Goal: Navigation & Orientation: Understand site structure

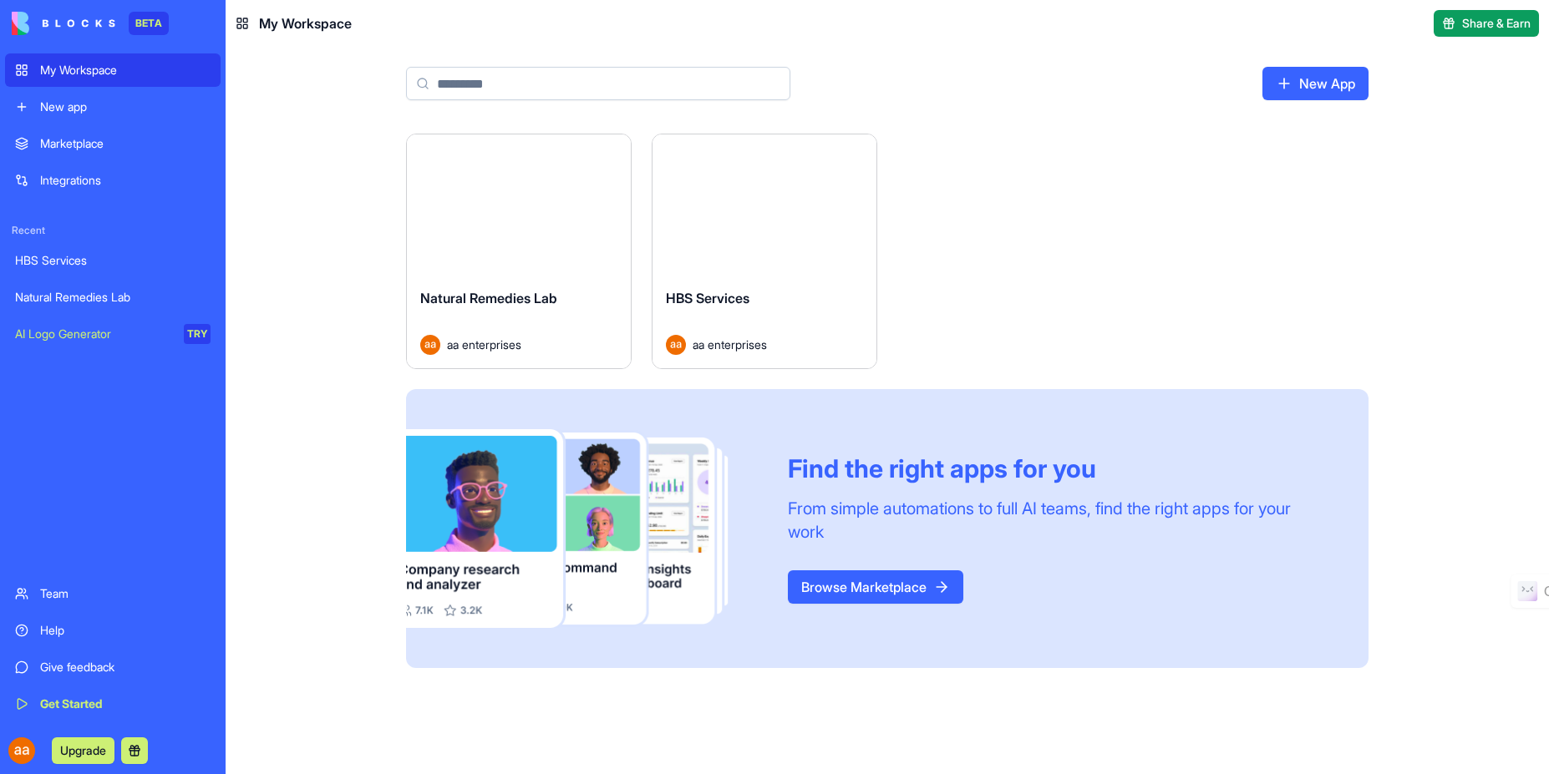
click at [108, 298] on div "Natural Remedies Lab" at bounding box center [112, 297] width 195 height 17
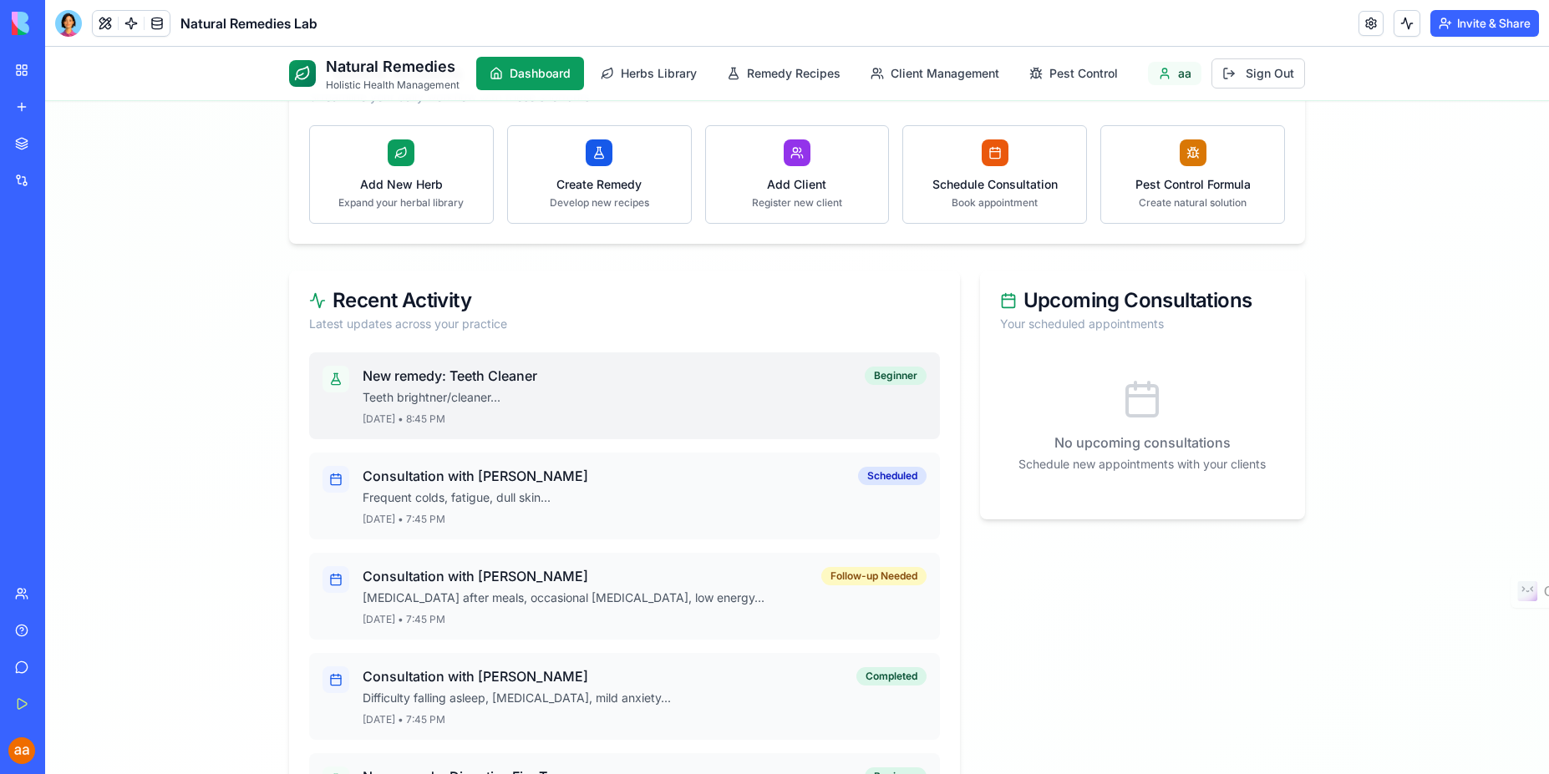
scroll to position [301, 0]
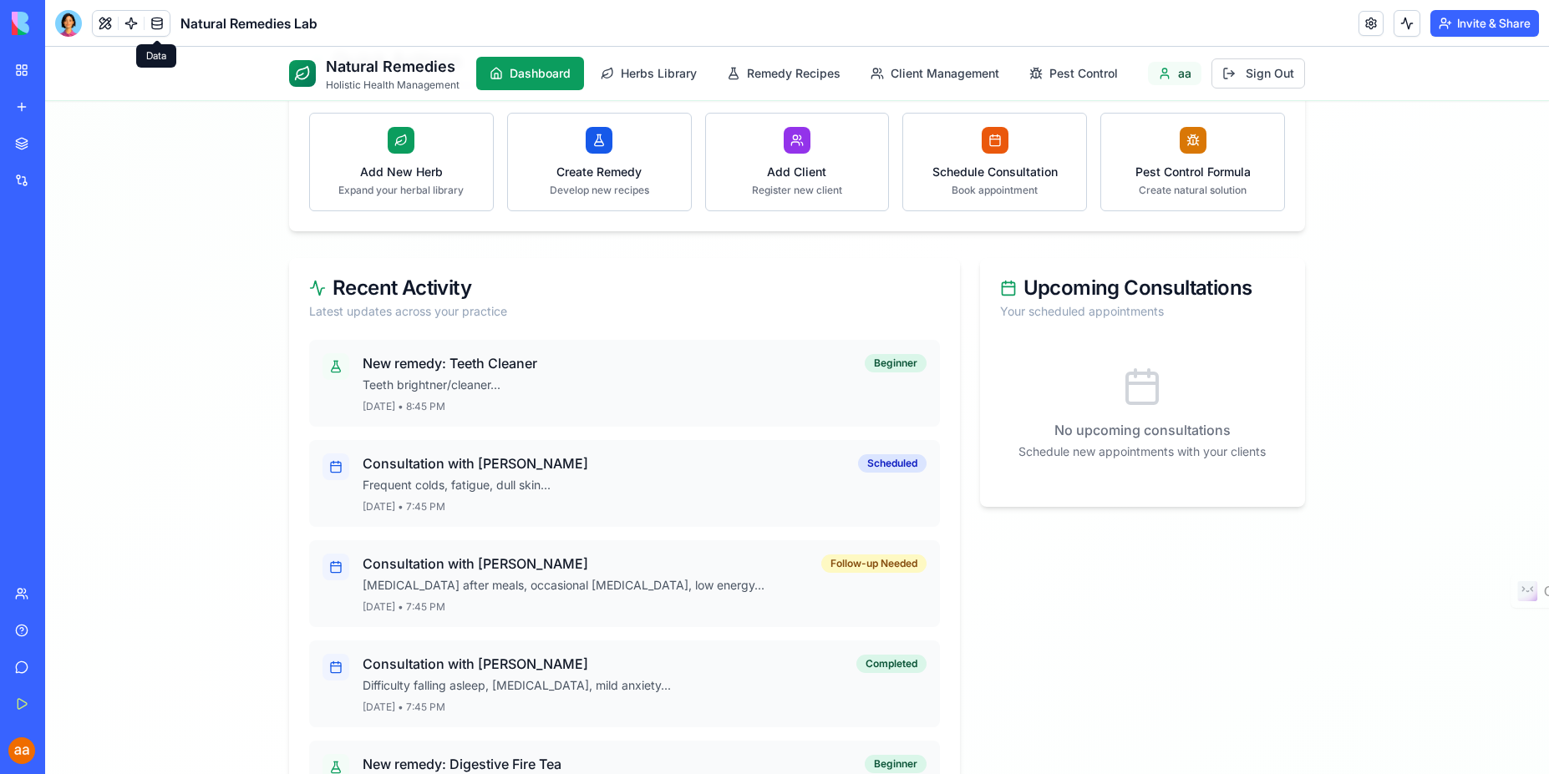
click at [161, 27] on link at bounding box center [157, 23] width 25 height 25
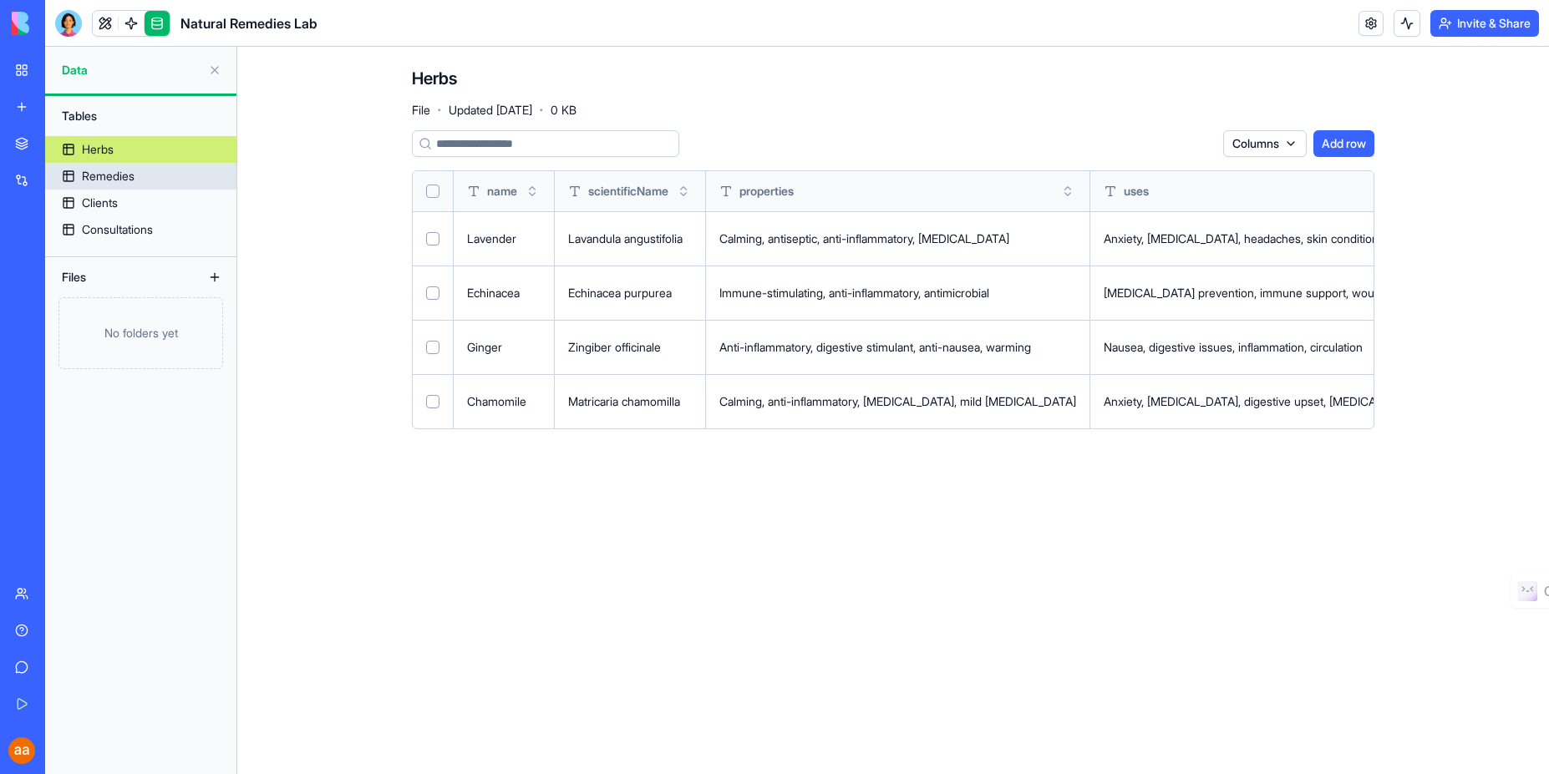
click at [127, 175] on div "Remedies" at bounding box center [108, 176] width 53 height 17
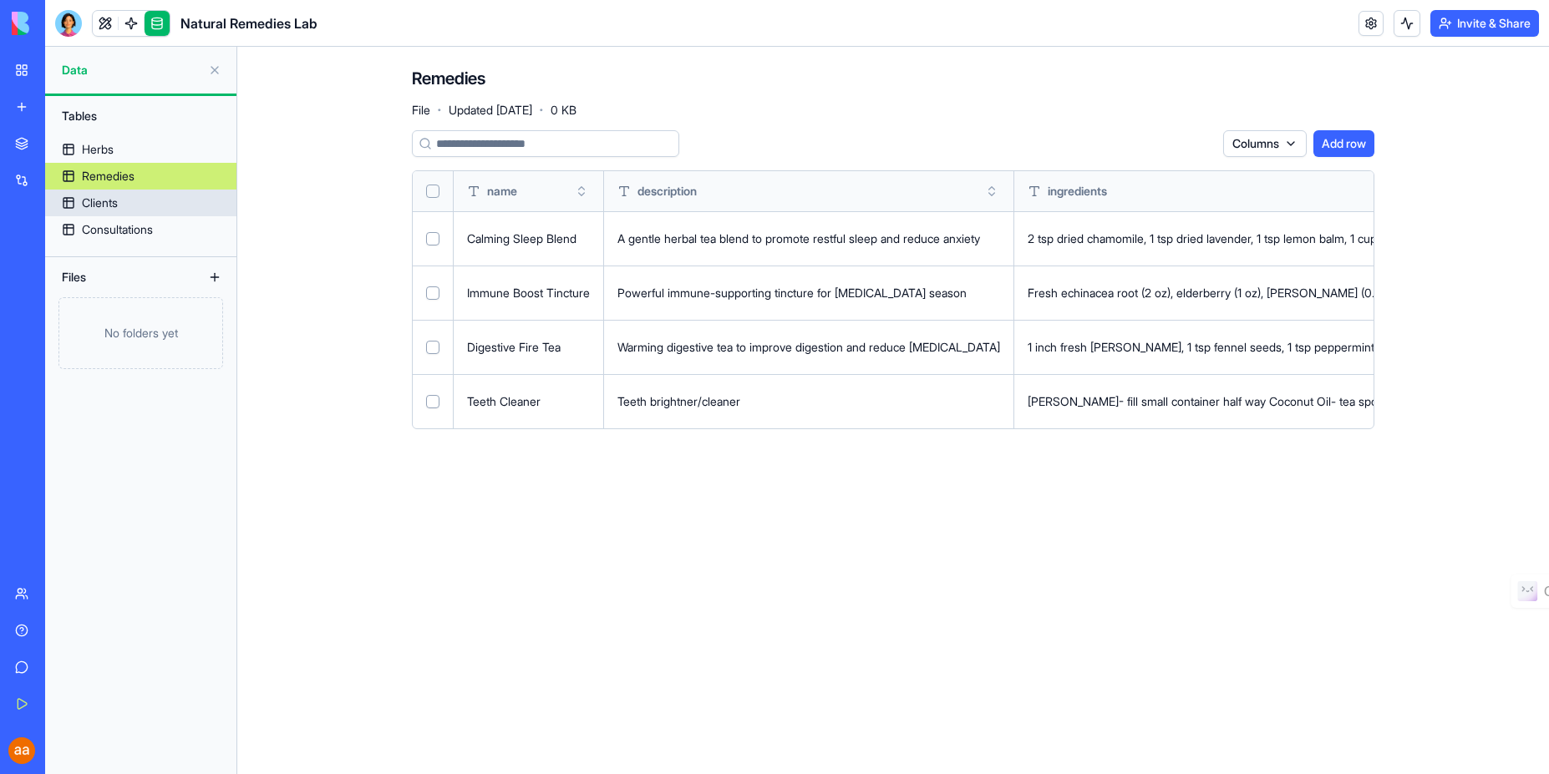
click at [115, 204] on div "Clients" at bounding box center [100, 203] width 36 height 17
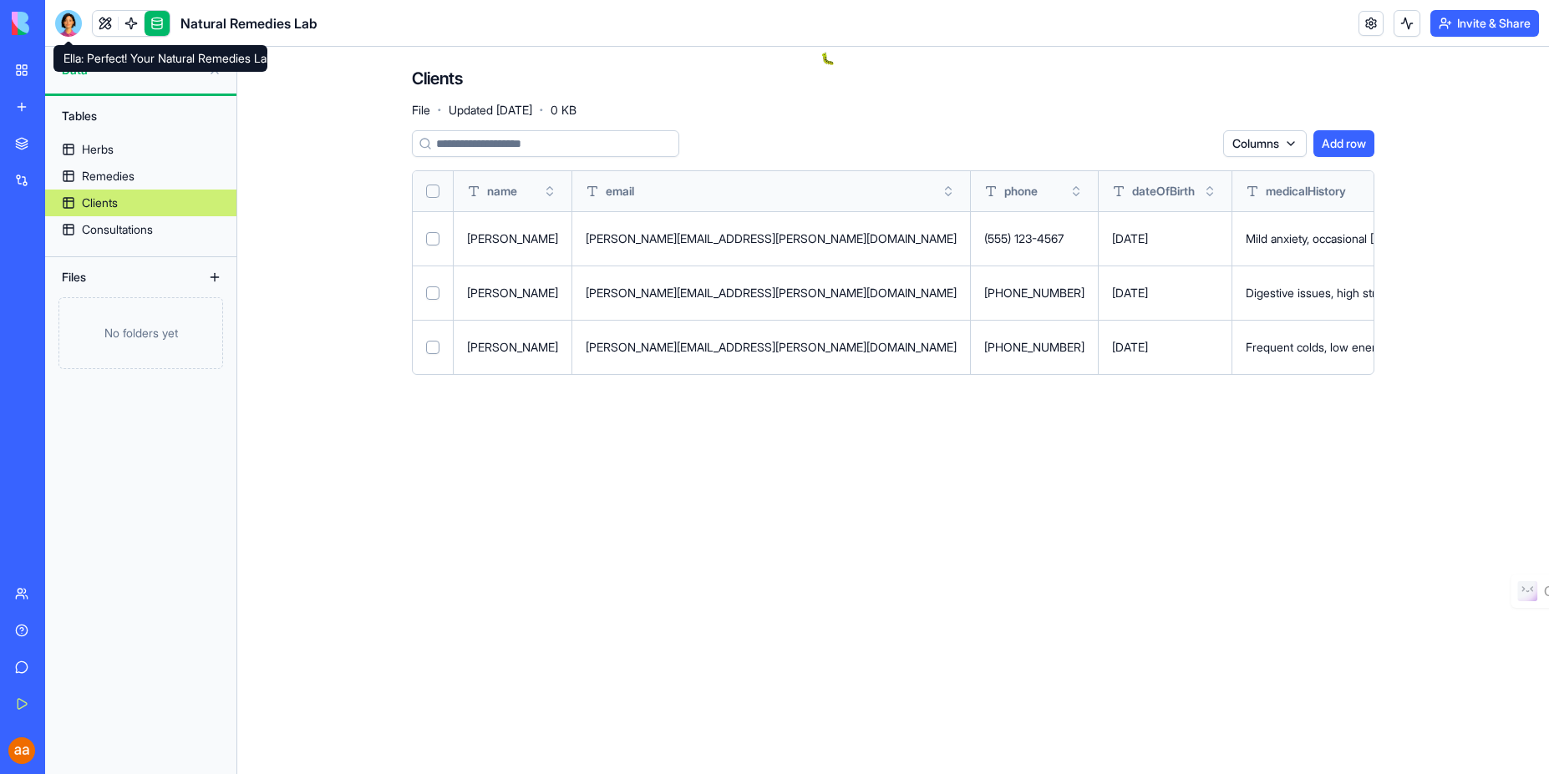
click at [66, 25] on div at bounding box center [68, 23] width 27 height 27
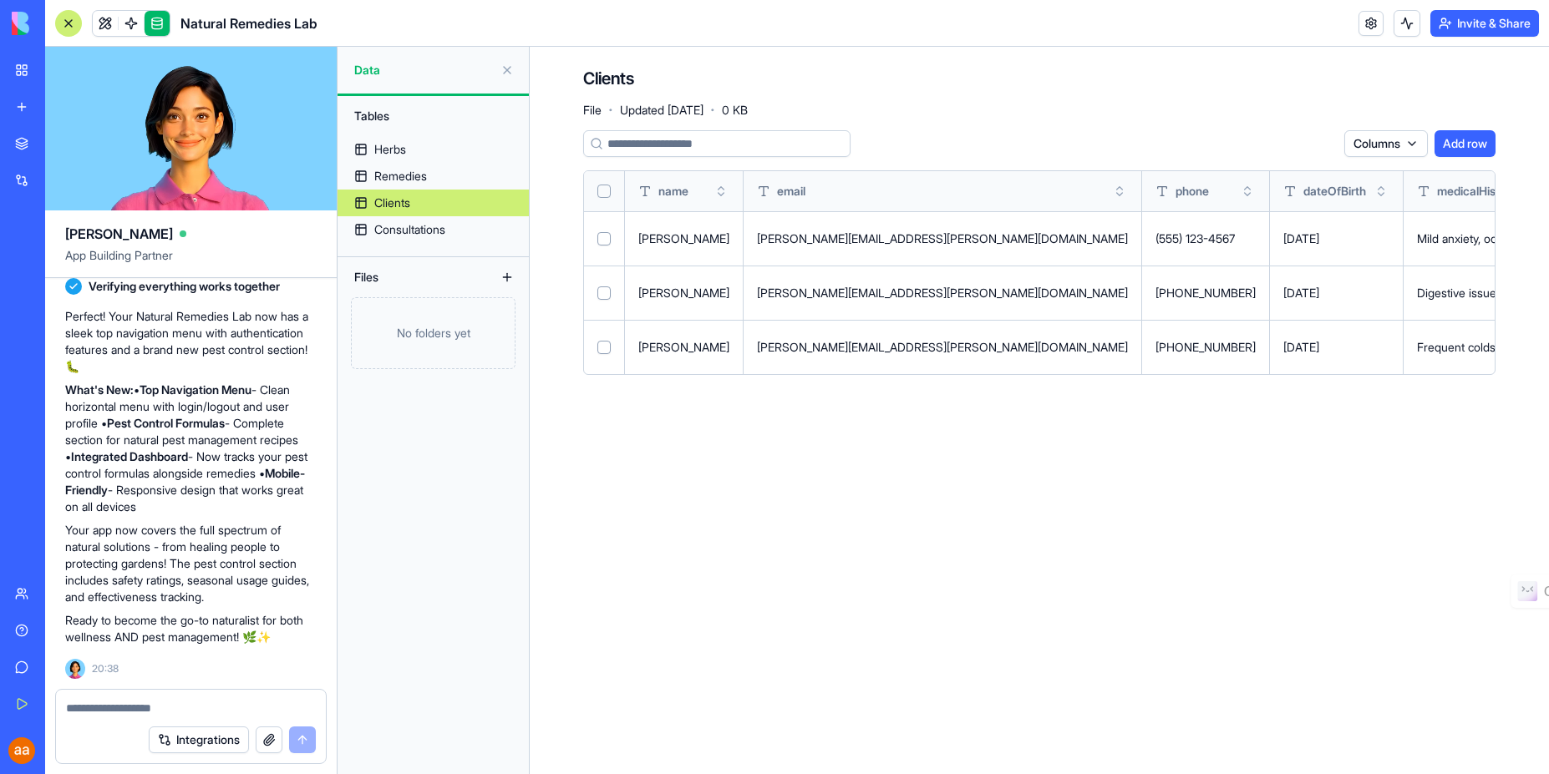
click at [147, 712] on textarea at bounding box center [191, 708] width 250 height 17
click at [503, 70] on button at bounding box center [507, 70] width 27 height 27
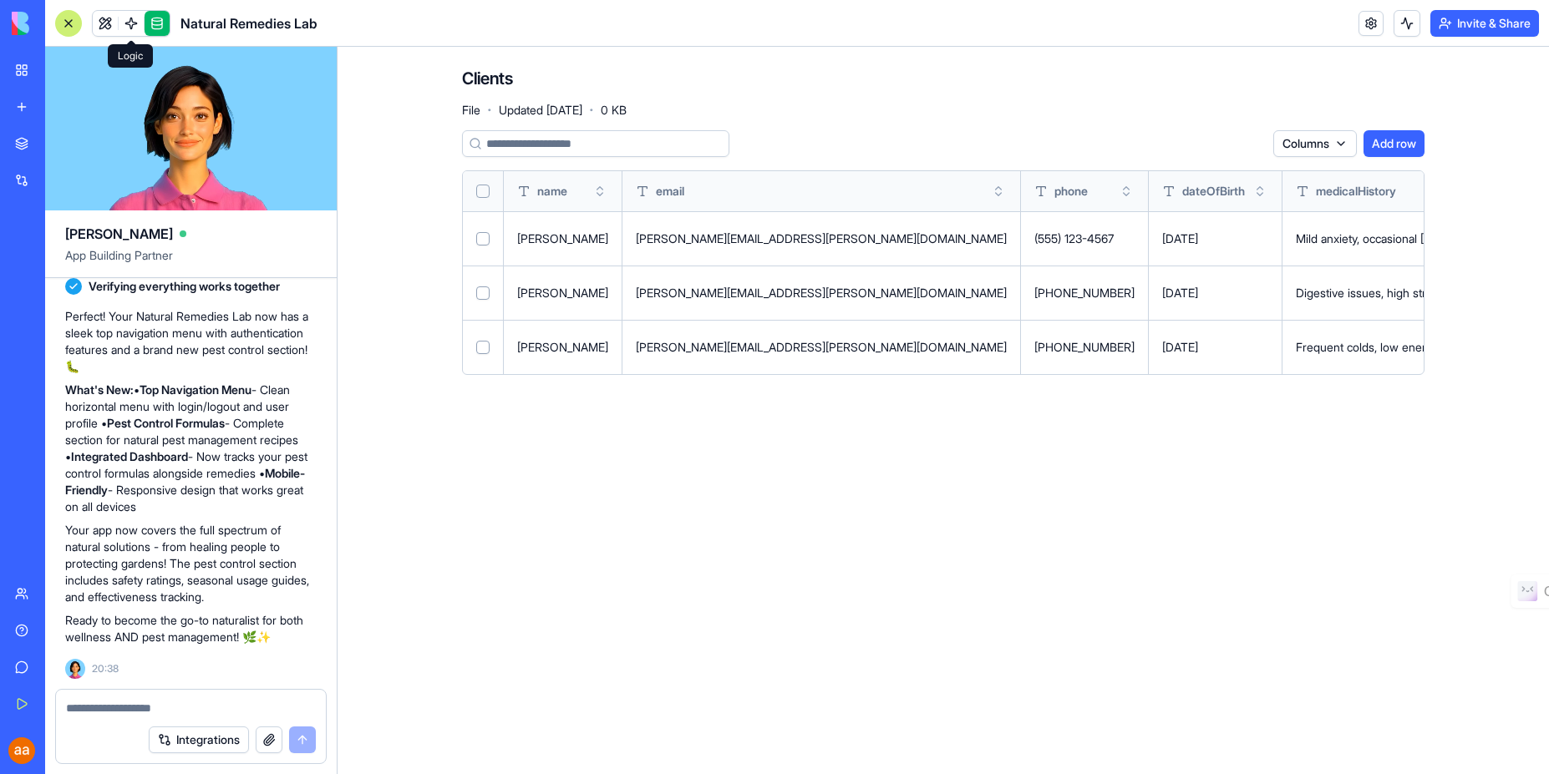
click at [139, 23] on link at bounding box center [131, 23] width 25 height 25
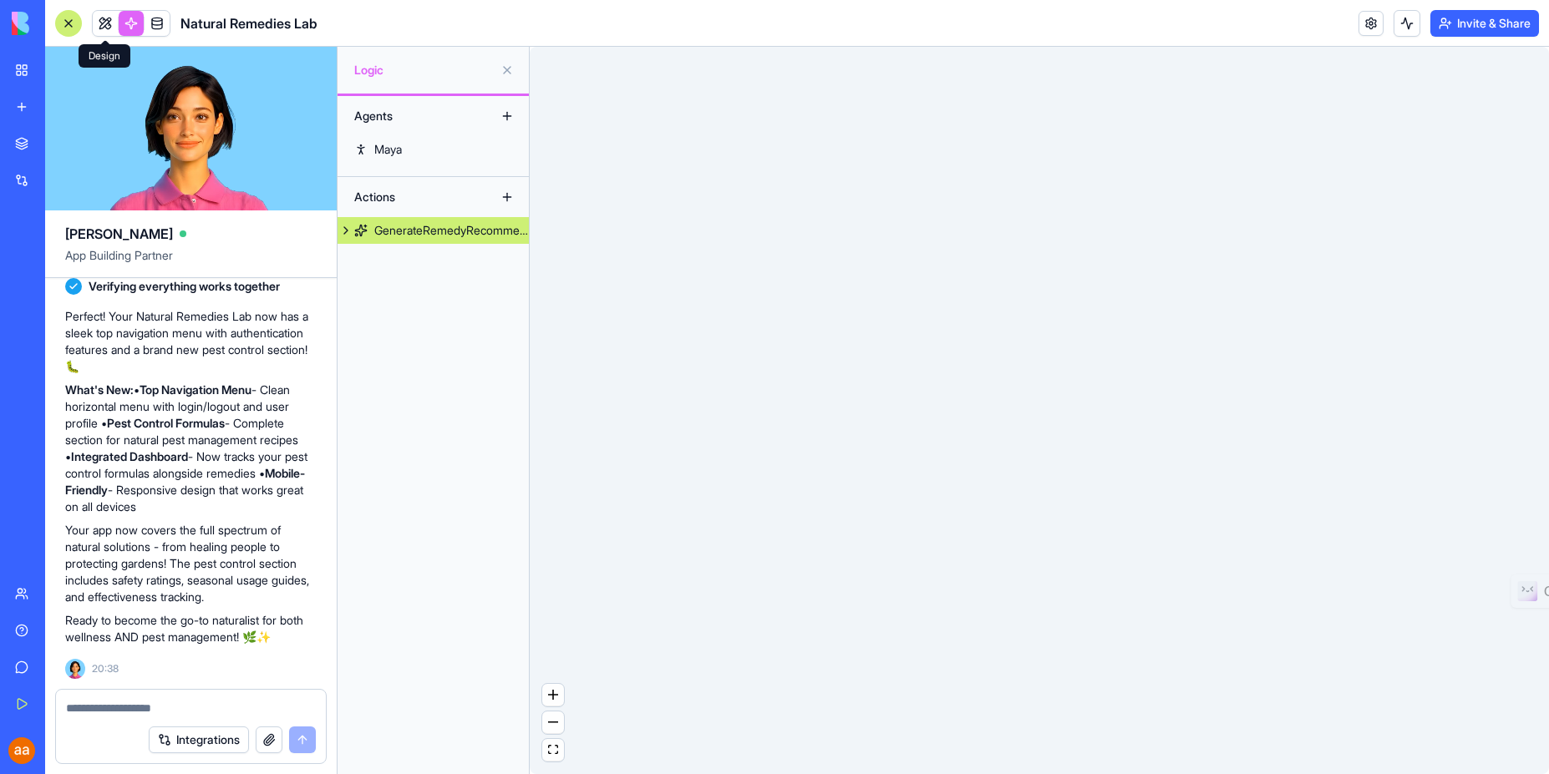
click at [104, 21] on link at bounding box center [105, 23] width 25 height 25
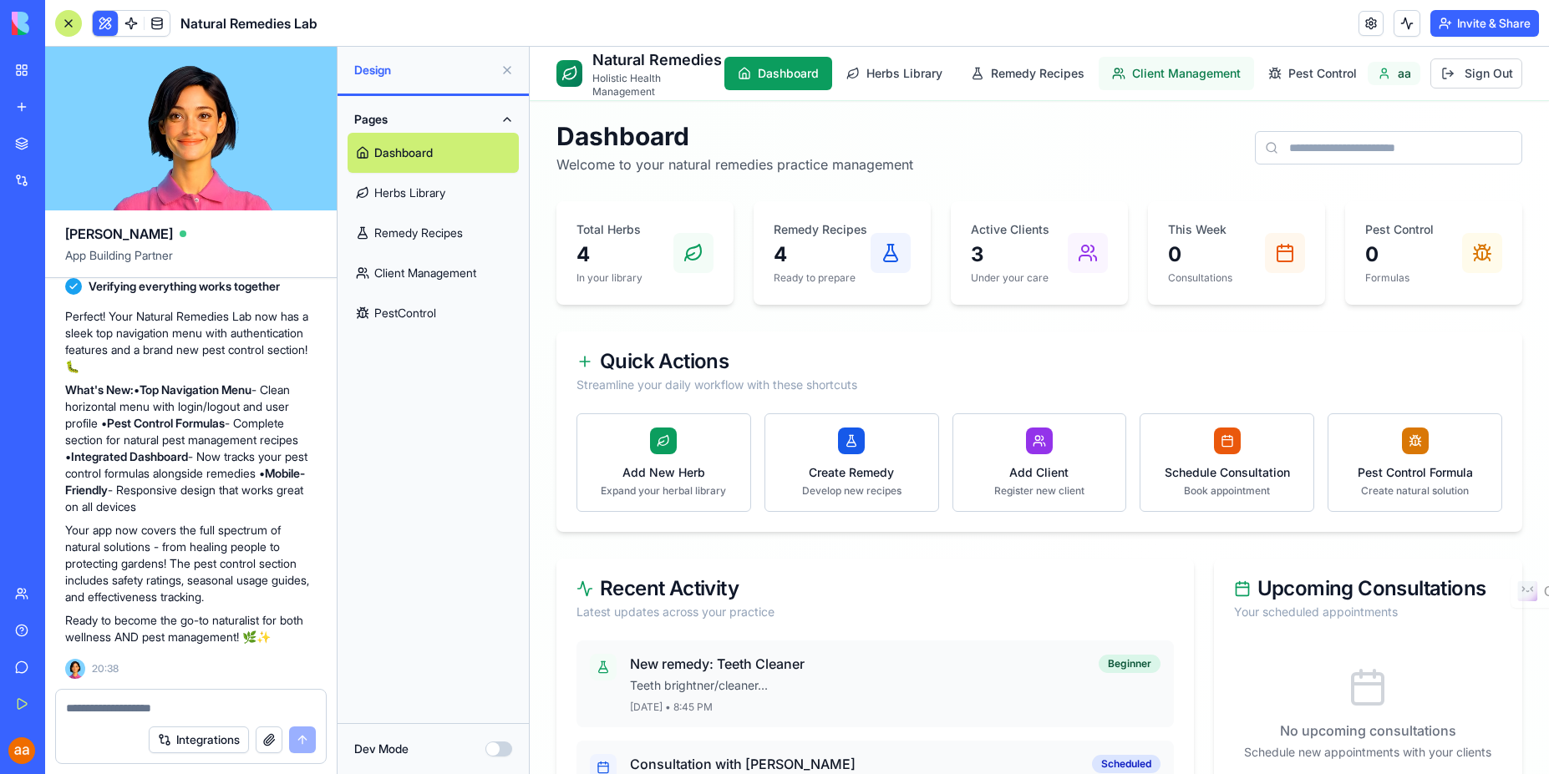
click at [1194, 76] on span "Client Management" at bounding box center [1186, 73] width 109 height 17
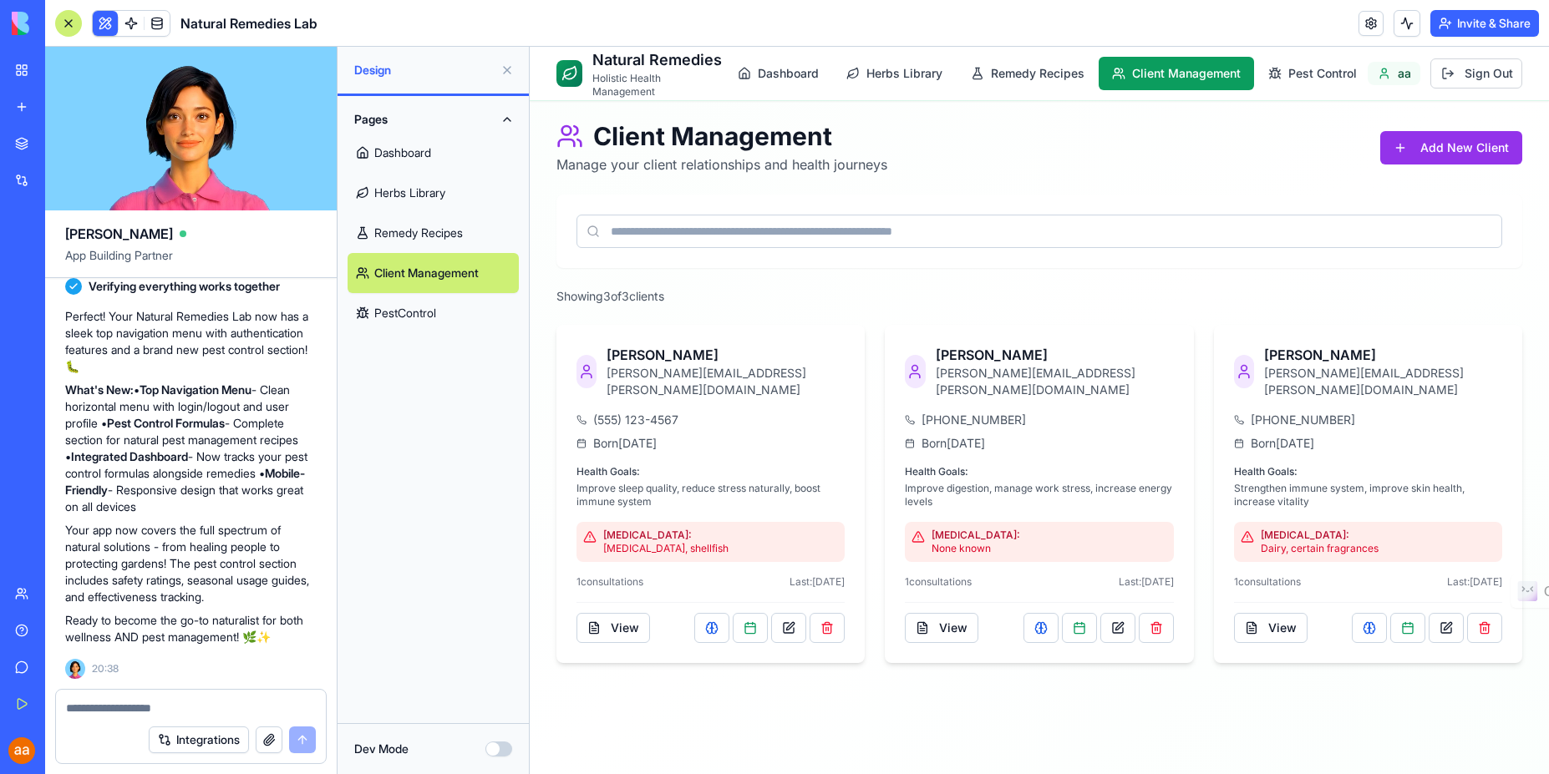
click at [106, 707] on textarea at bounding box center [191, 708] width 250 height 17
click at [139, 711] on textarea at bounding box center [191, 708] width 250 height 17
click at [769, 79] on span "Dashboard" at bounding box center [788, 73] width 61 height 17
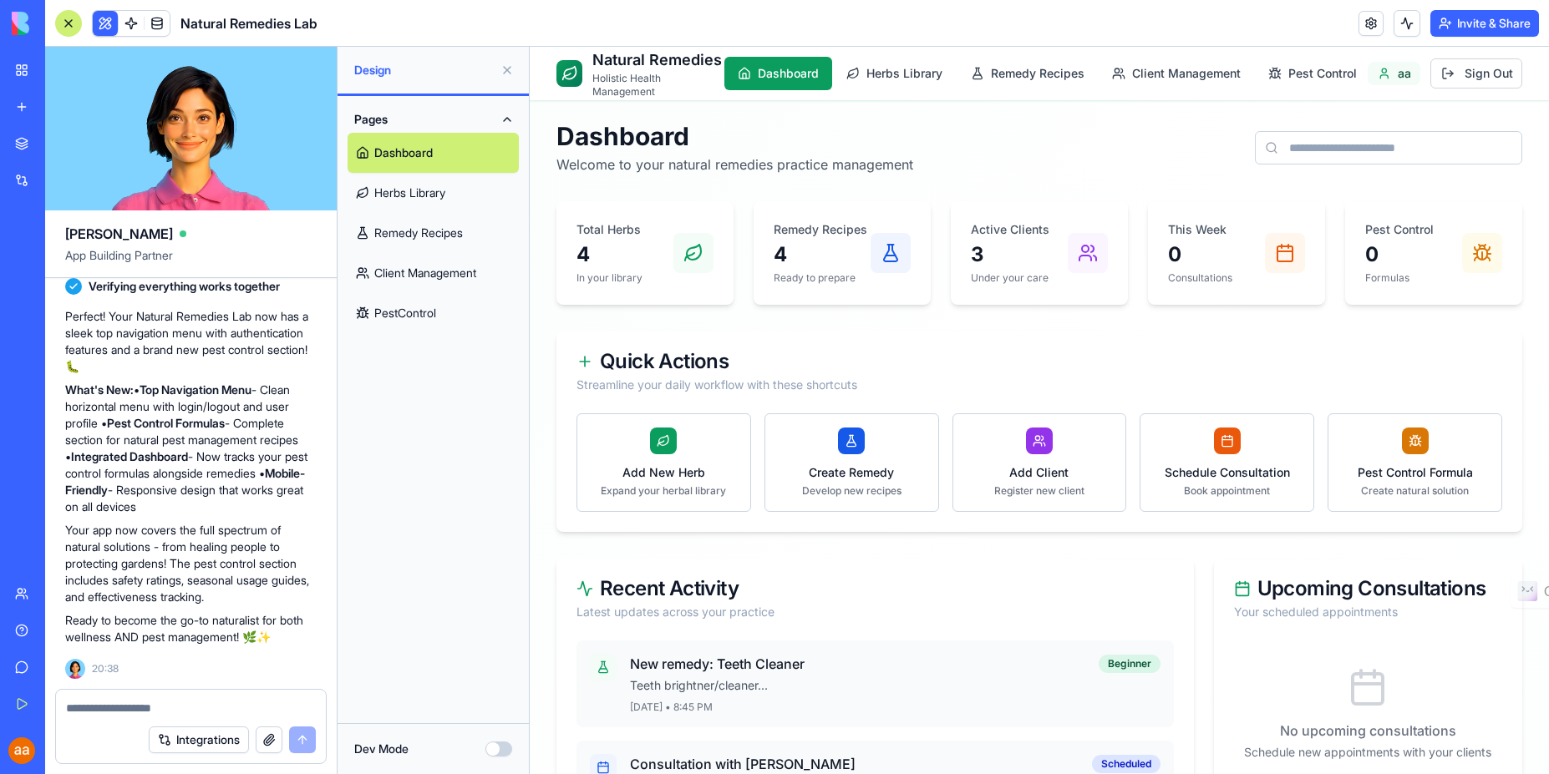
click at [408, 224] on link "Remedy Recipes" at bounding box center [432, 233] width 171 height 40
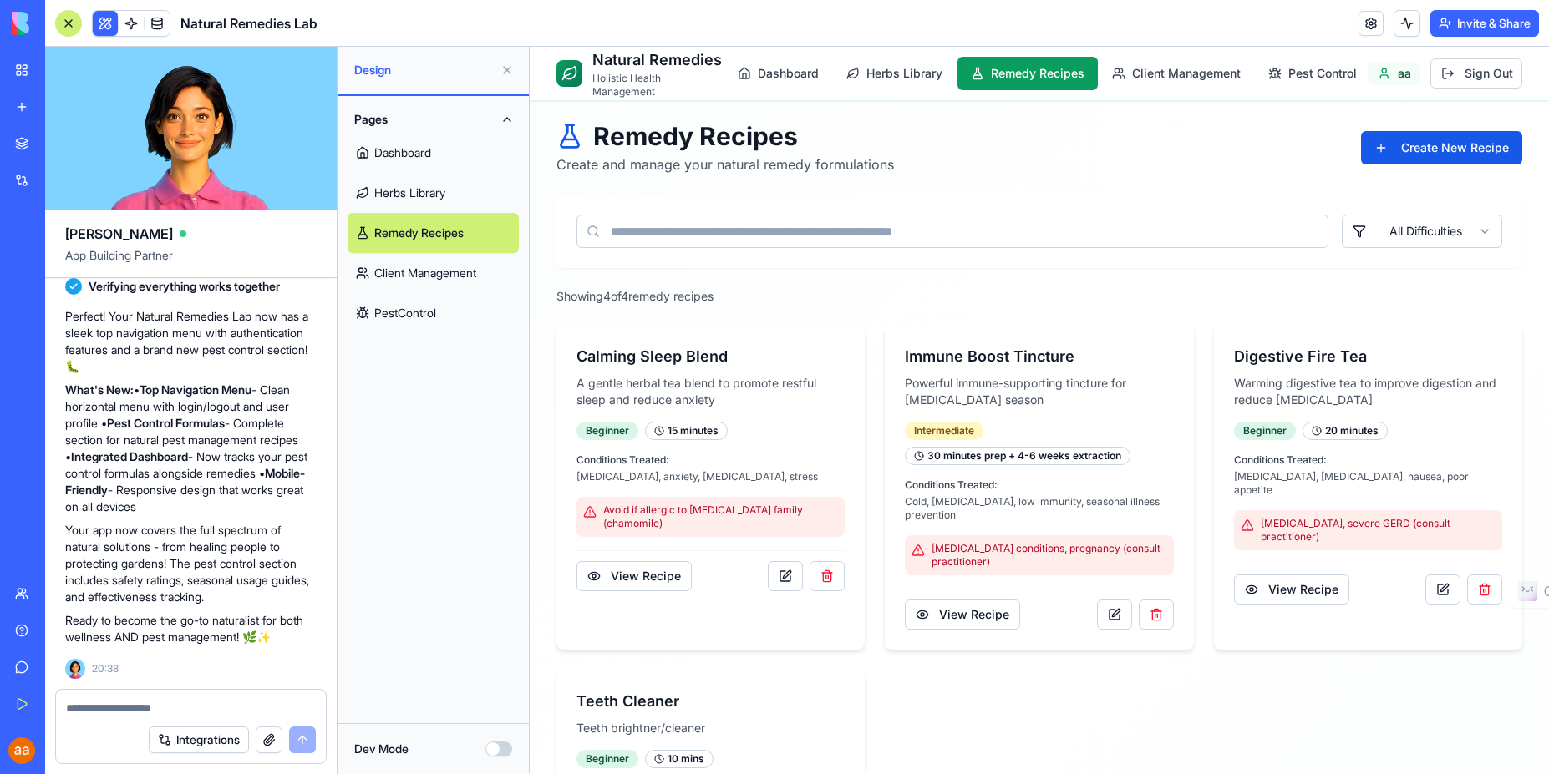
click at [408, 201] on link "Herbs Library" at bounding box center [432, 193] width 171 height 40
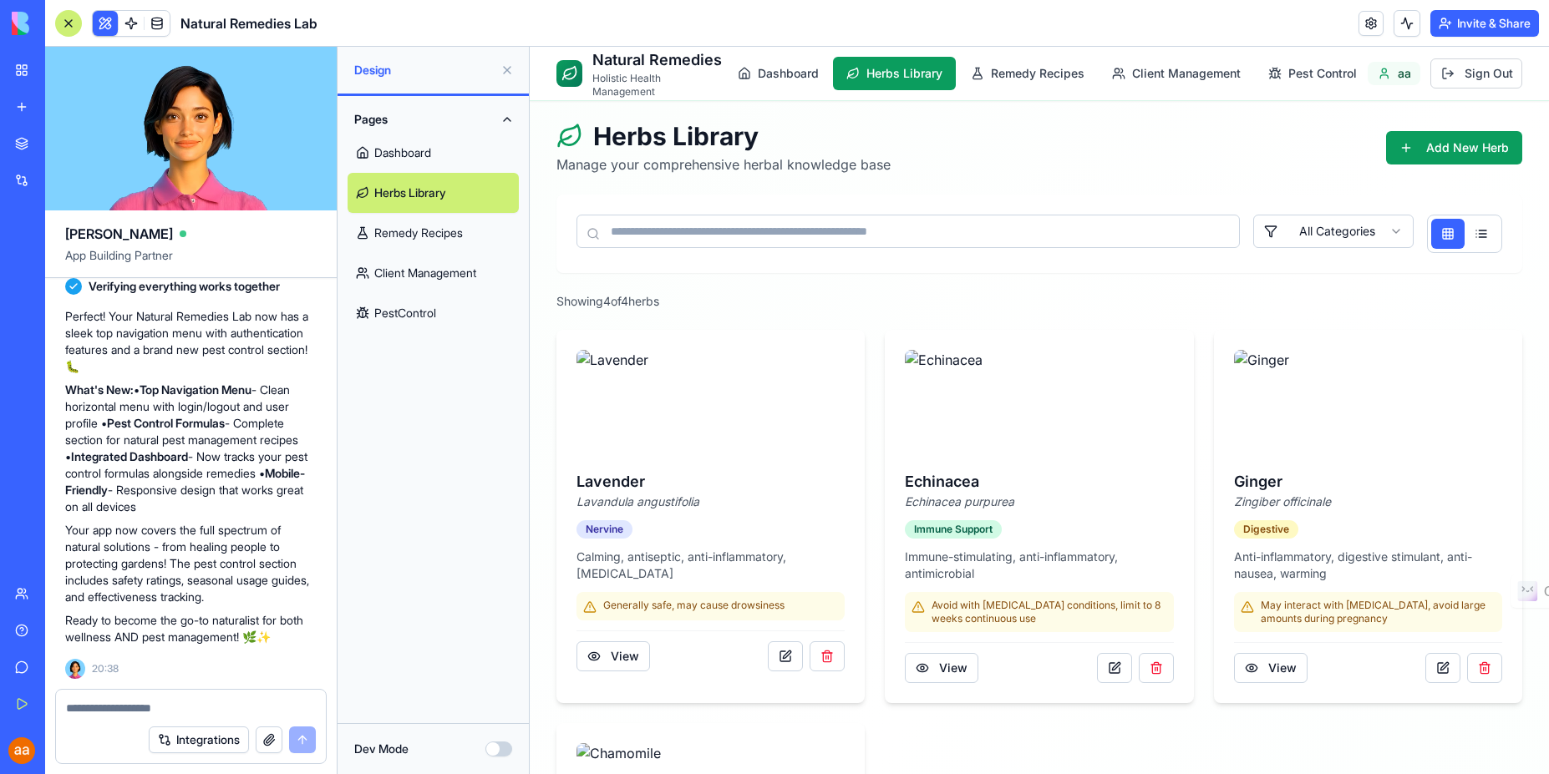
click at [149, 709] on textarea at bounding box center [191, 708] width 250 height 17
